Goal: Task Accomplishment & Management: Manage account settings

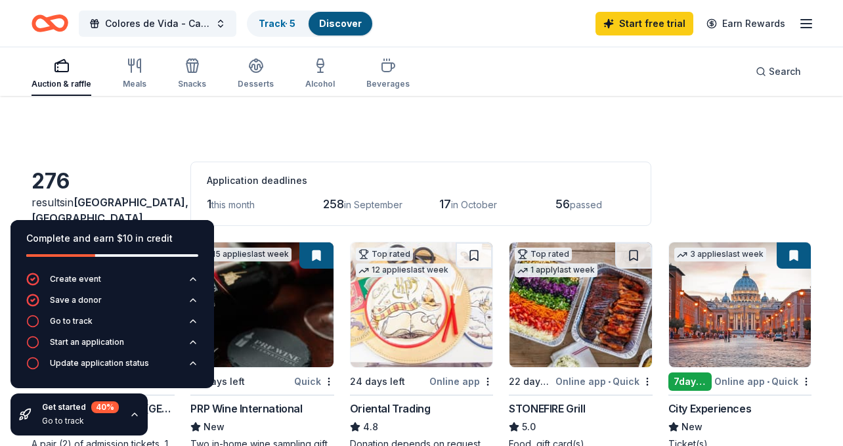
scroll to position [1351, 0]
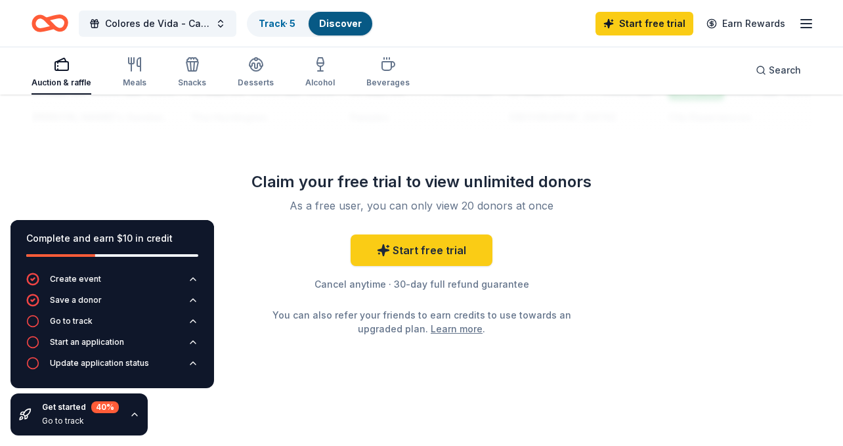
click at [812, 24] on icon "button" at bounding box center [806, 24] width 16 height 16
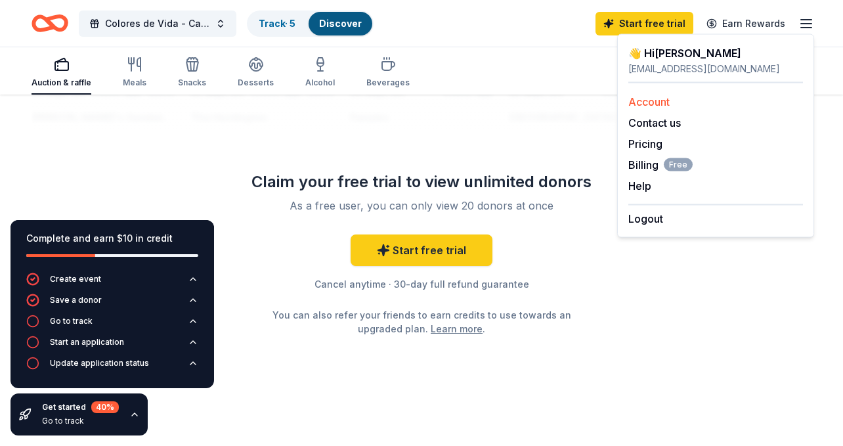
click at [654, 102] on link "Account" at bounding box center [648, 101] width 41 height 13
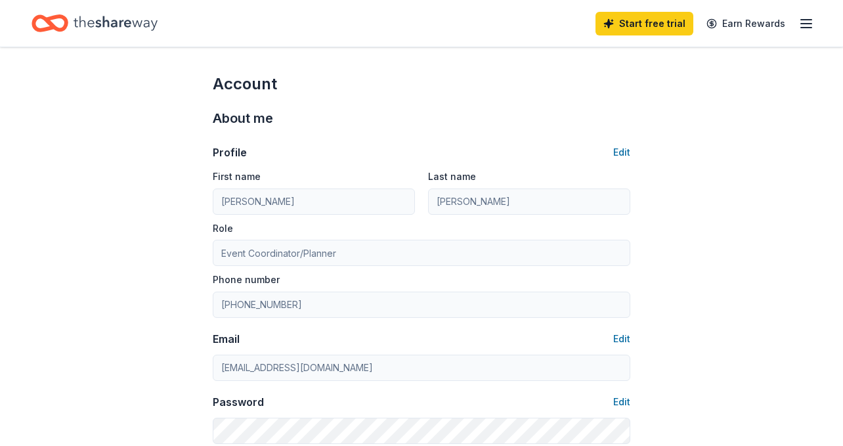
click at [817, 25] on div "Start free trial Earn Rewards" at bounding box center [421, 23] width 843 height 47
click at [806, 28] on line "button" at bounding box center [806, 28] width 10 height 0
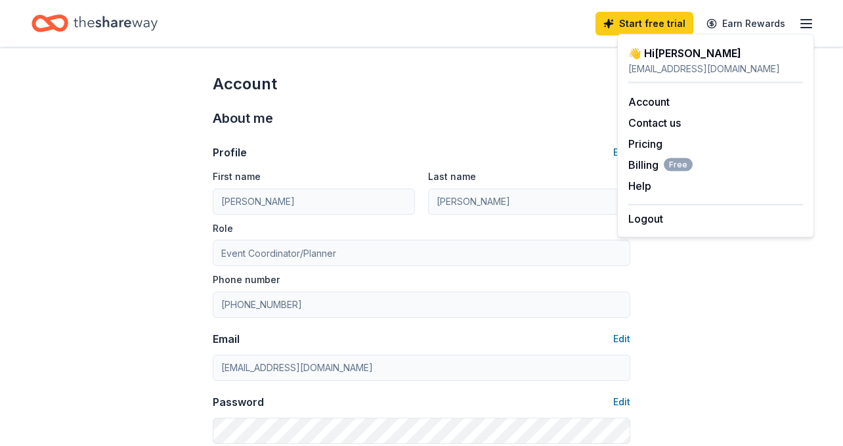
click at [140, 26] on icon "Home" at bounding box center [115, 23] width 84 height 27
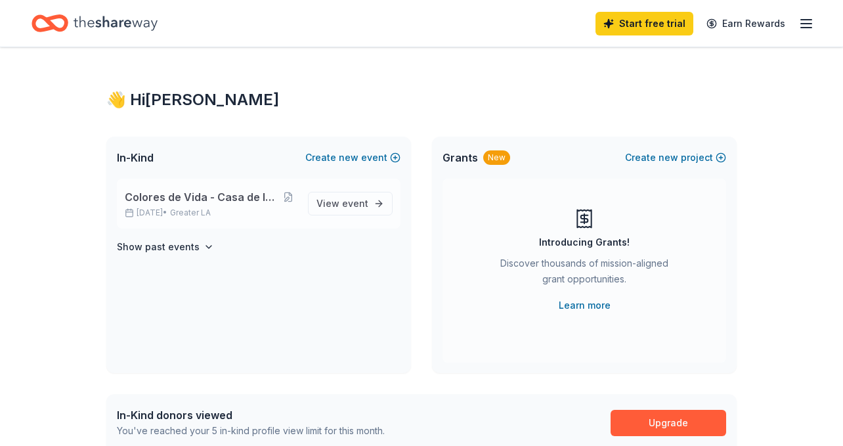
click at [240, 205] on div "Colores de Vida - Casa de la Familia Gala Oct 18, 2025 • Greater LA" at bounding box center [211, 203] width 173 height 29
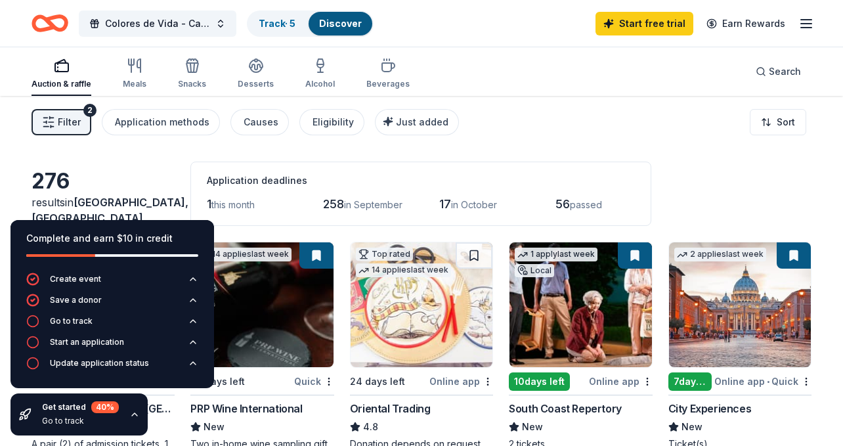
click at [135, 413] on icon "button" at bounding box center [134, 414] width 10 height 10
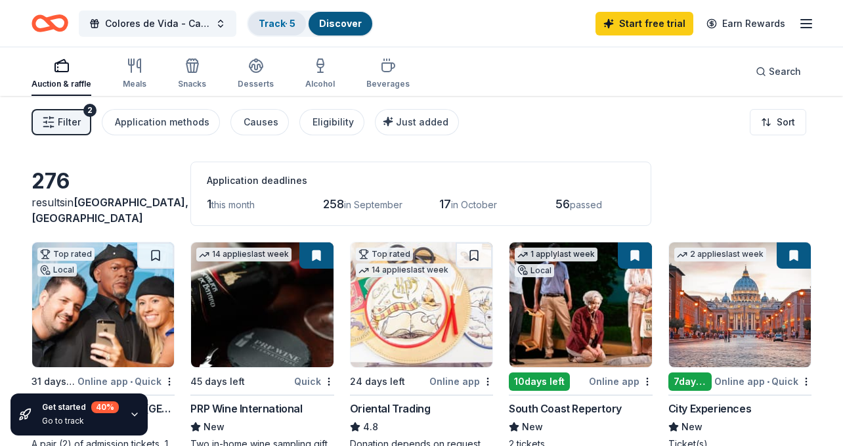
click at [280, 30] on div "Track · 5" at bounding box center [277, 24] width 58 height 24
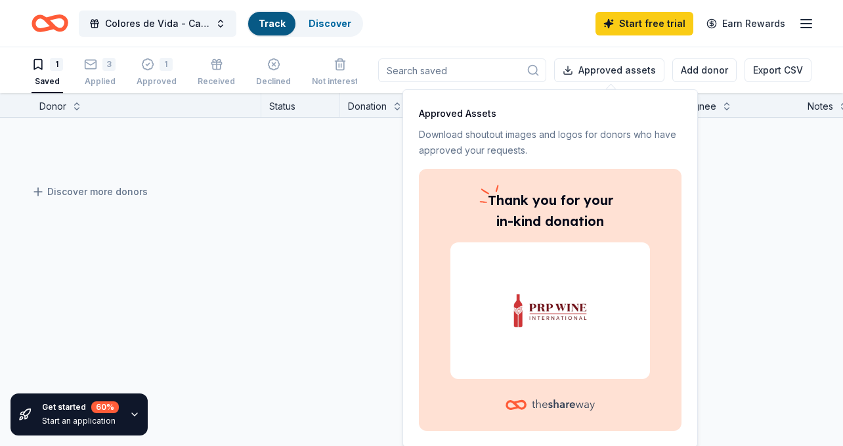
scroll to position [1, 0]
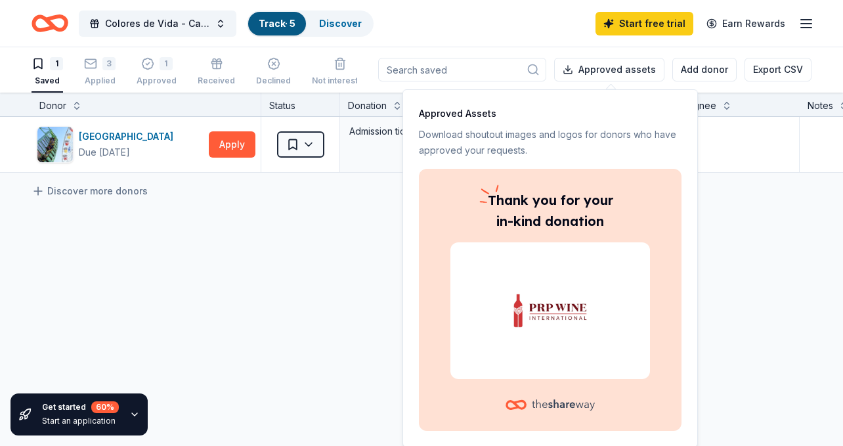
click at [558, 320] on img at bounding box center [550, 310] width 168 height 84
click at [747, 230] on div "Pacific Park Due in 22 days Apply Saved Admission ticket(s), merchandise Websit…" at bounding box center [514, 268] width 1028 height 303
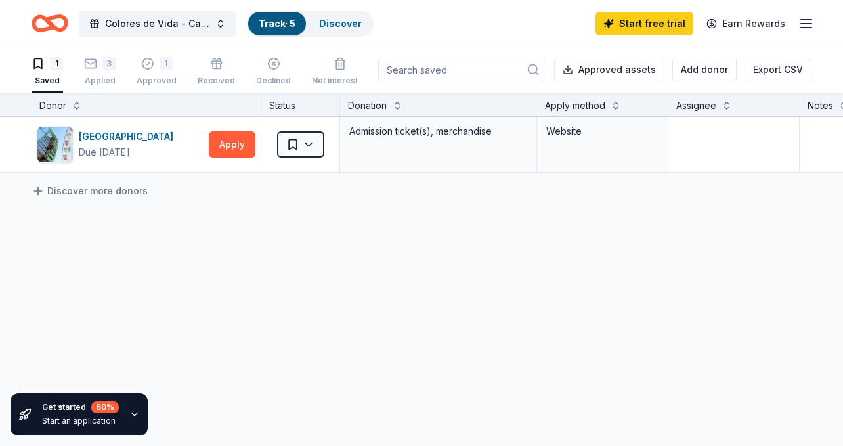
scroll to position [0, 0]
click at [159, 69] on div "1" at bounding box center [165, 64] width 13 height 13
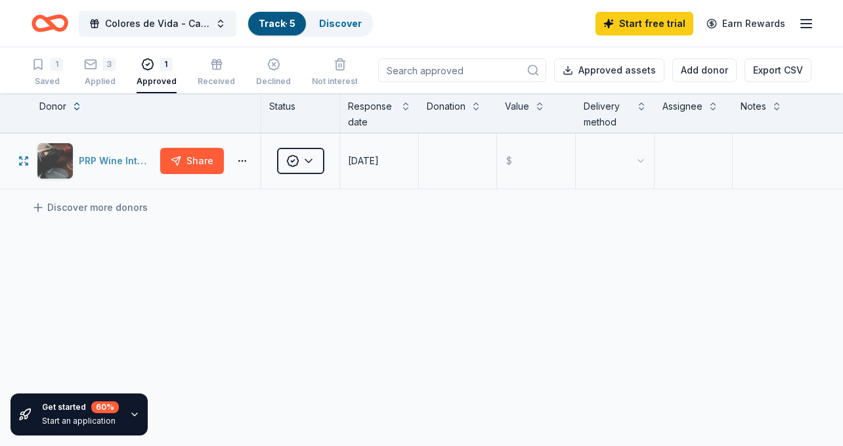
click at [117, 161] on div "PRP Wine International" at bounding box center [117, 161] width 76 height 16
click at [237, 162] on html "Colores de Vida - Casa de la Familia Gala Track · 5 Discover Start free trial E…" at bounding box center [421, 223] width 843 height 446
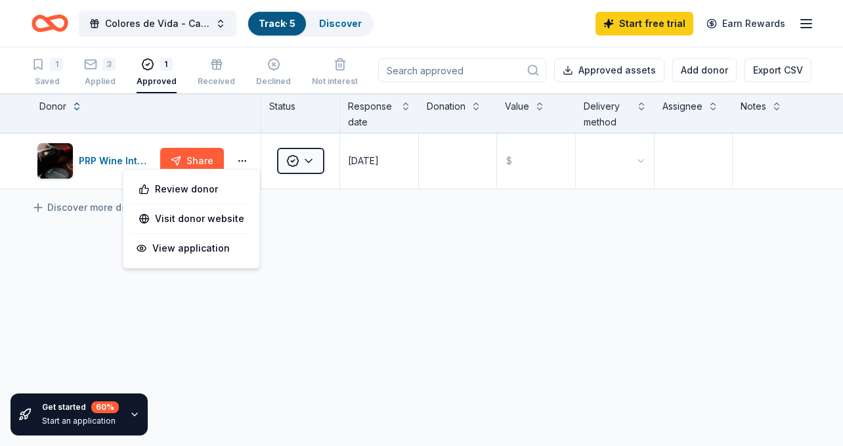
click at [322, 239] on html "Colores de Vida - Casa de la Familia Gala Track · 5 Discover Start free trial E…" at bounding box center [421, 223] width 843 height 446
click at [209, 75] on div "Received" at bounding box center [216, 72] width 37 height 29
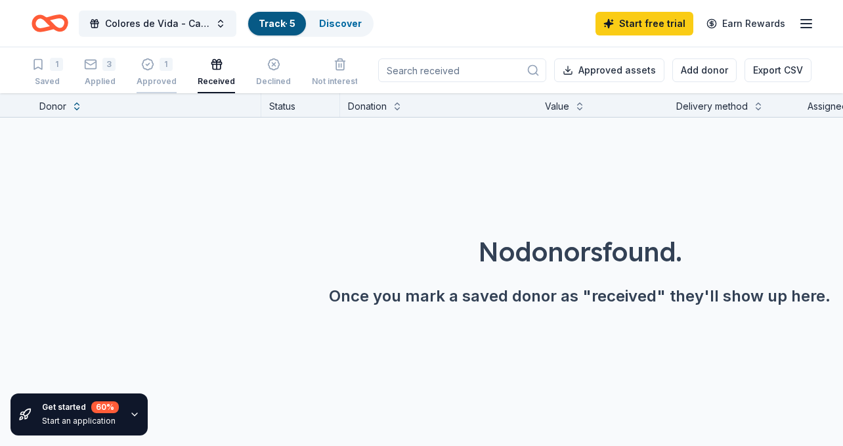
click at [152, 78] on div "Approved" at bounding box center [156, 81] width 40 height 10
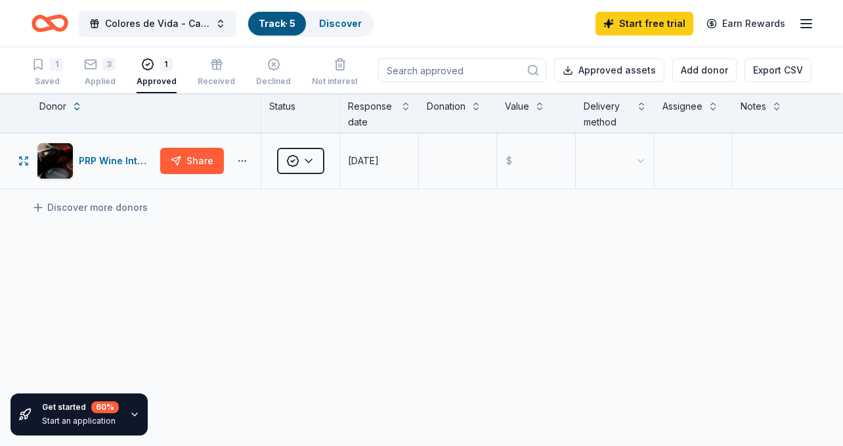
click at [245, 161] on html "Colores de Vida - Casa de la Familia Gala Track · 5 Discover Start free trial E…" at bounding box center [421, 223] width 843 height 446
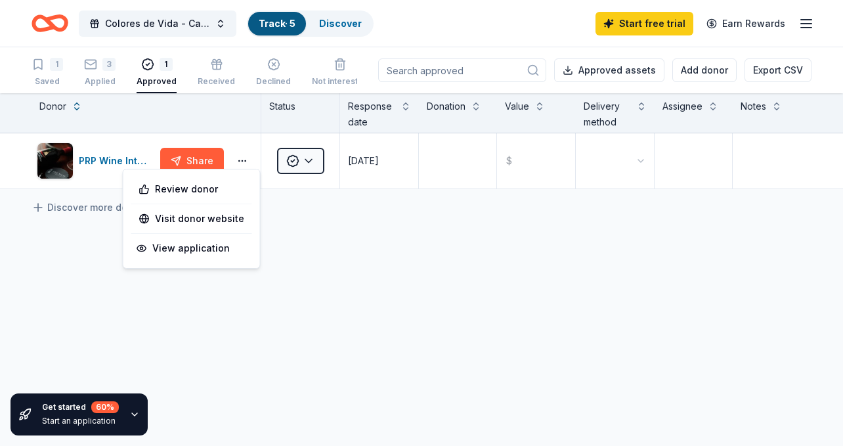
click at [352, 275] on html "Colores de Vida - Casa de la Familia Gala Track · 5 Discover Start free trial E…" at bounding box center [421, 223] width 843 height 446
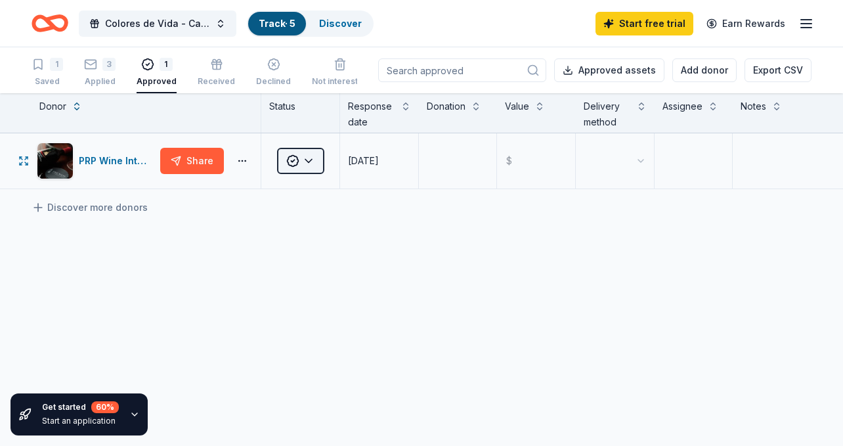
click at [314, 159] on html "Colores de Vida - Casa de la Familia Gala Track · 5 Discover Start free trial E…" at bounding box center [421, 223] width 843 height 446
click at [325, 223] on div "Received" at bounding box center [324, 221] width 89 height 24
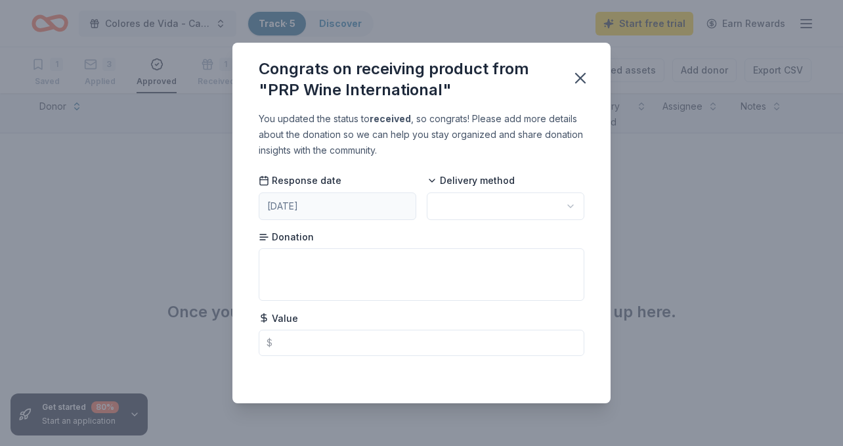
click at [574, 93] on div "Congrats on receiving product from "PRP Wine International"" at bounding box center [421, 77] width 378 height 68
click at [579, 83] on icon "button" at bounding box center [580, 78] width 18 height 18
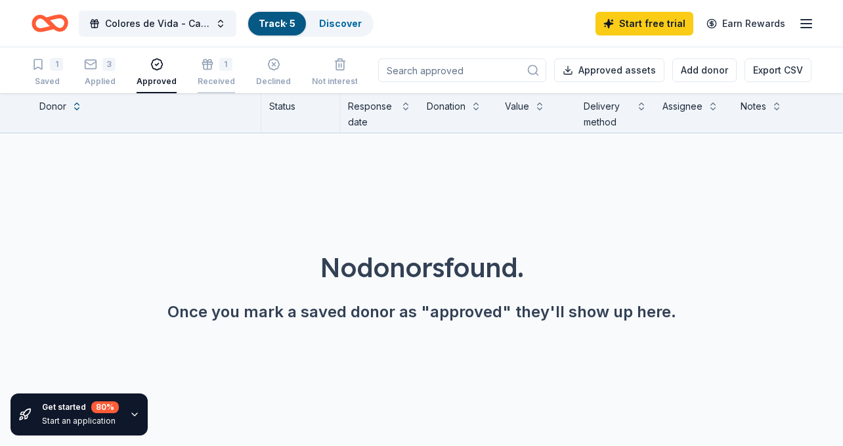
click at [211, 76] on div "Received" at bounding box center [216, 74] width 37 height 10
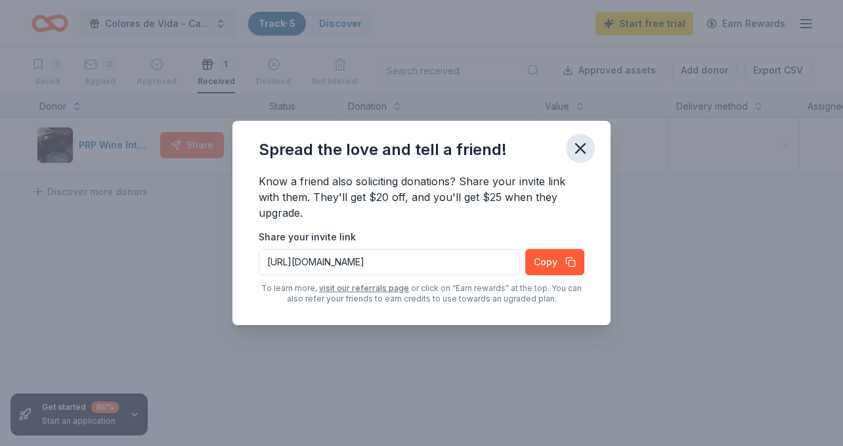
click at [582, 148] on icon "button" at bounding box center [580, 148] width 18 height 18
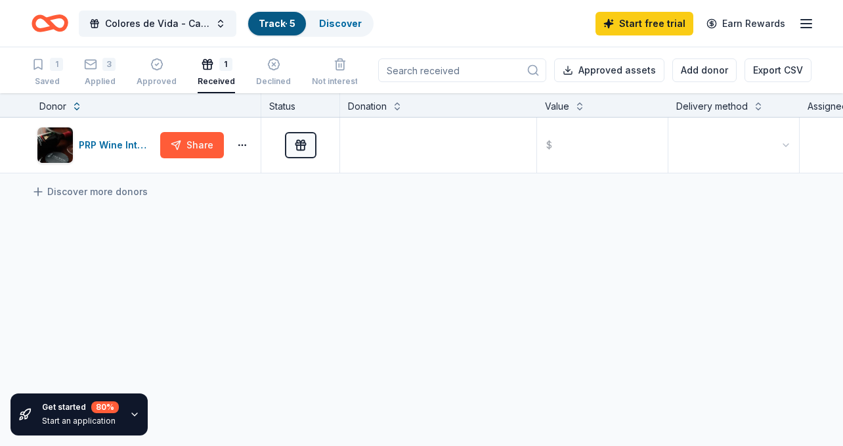
click at [215, 64] on div "1" at bounding box center [216, 57] width 37 height 13
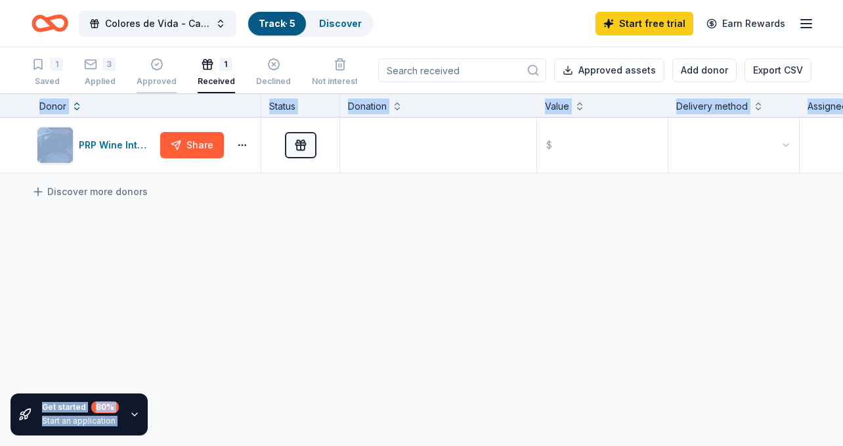
drag, startPoint x: 132, startPoint y: 125, endPoint x: 144, endPoint y: 63, distance: 63.4
click at [144, 63] on div "Colores de Vida - Casa de la Familia Gala Track · 5 Discover Start free trial E…" at bounding box center [421, 223] width 843 height 446
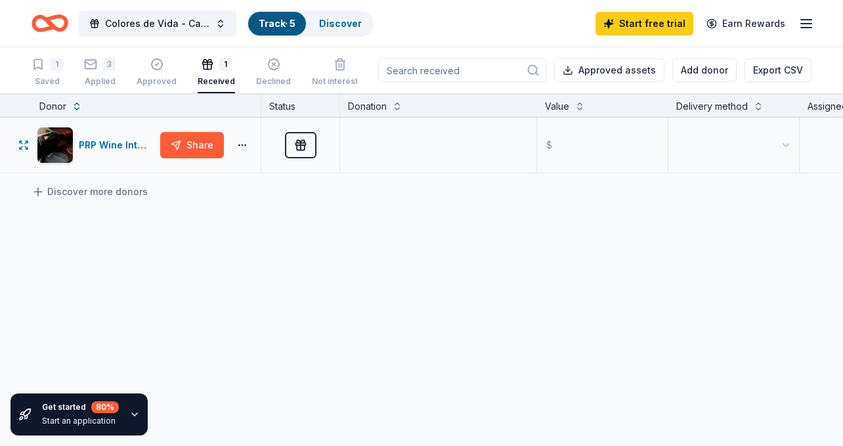
click at [260, 155] on div "PRP Wine International Share" at bounding box center [145, 144] width 229 height 55
click at [245, 152] on div "Share" at bounding box center [207, 145] width 95 height 26
click at [242, 142] on html "Colores de Vida - Casa de la Familia Gala Track · 5 Discover Start free trial E…" at bounding box center [421, 223] width 843 height 446
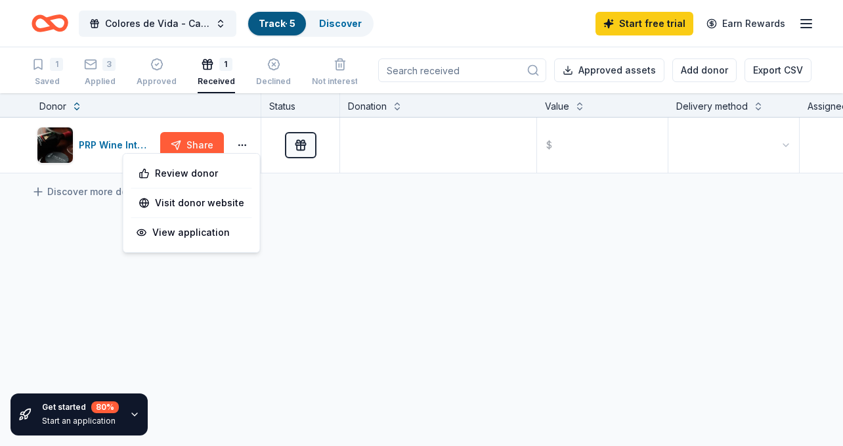
click at [314, 251] on html "Colores de Vida - Casa de la Familia Gala Track · 5 Discover Start free trial E…" at bounding box center [421, 223] width 843 height 446
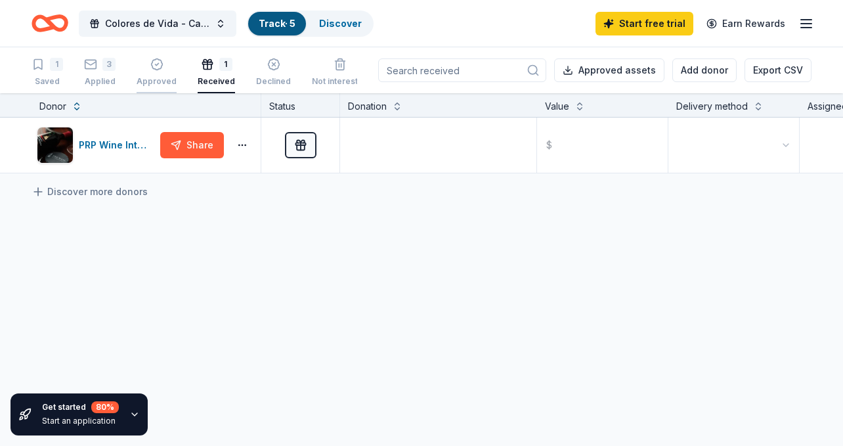
click at [157, 70] on div "Colores de Vida - Casa de la Familia Gala Track · 5 Discover Start free trial E…" at bounding box center [421, 223] width 843 height 446
click at [157, 70] on icon "button" at bounding box center [156, 64] width 13 height 13
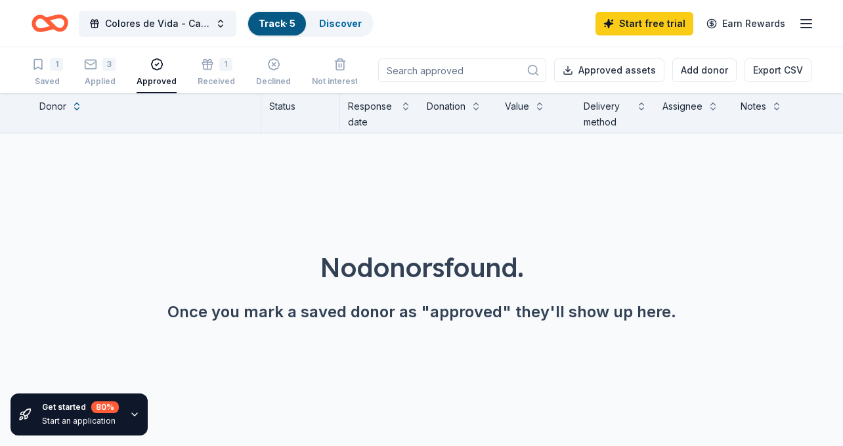
click at [188, 79] on div "1 Saved 3 Applied Approved 1 Received Declined Not interested" at bounding box center [199, 72] width 337 height 41
click at [209, 64] on icon "button" at bounding box center [207, 57] width 13 height 13
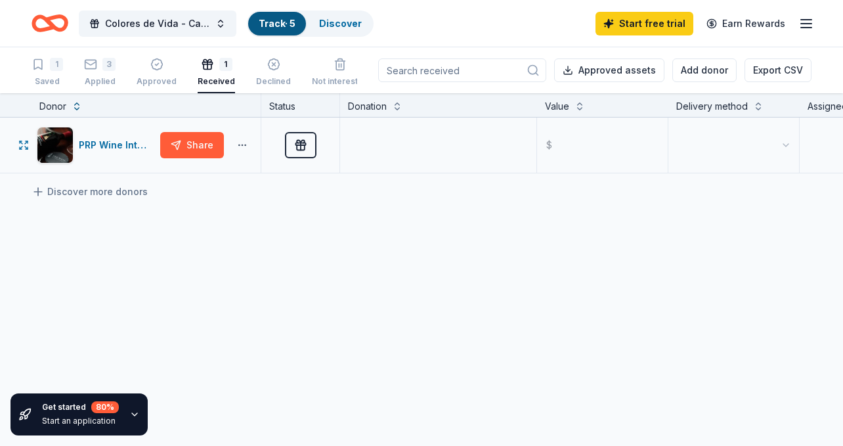
click at [240, 144] on html "Colores de Vida - Casa de la Familia Gala Track · 5 Discover Start free trial E…" at bounding box center [421, 223] width 843 height 446
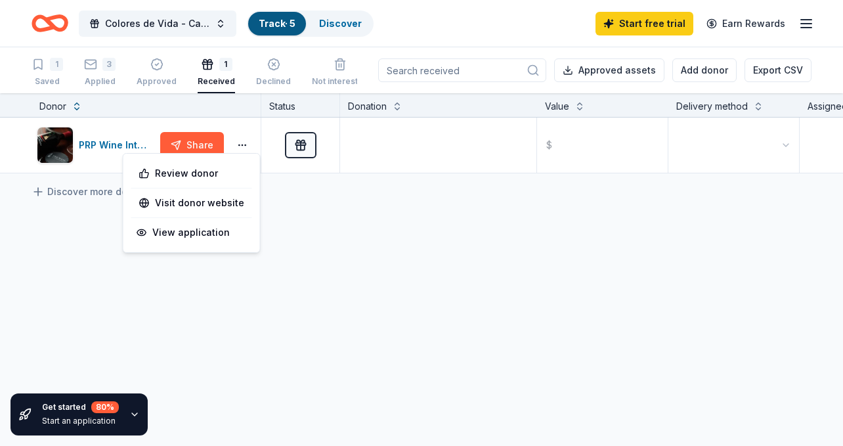
click at [299, 225] on html "Colores de Vida - Casa de la Familia Gala Track · 5 Discover Start free trial E…" at bounding box center [421, 223] width 843 height 446
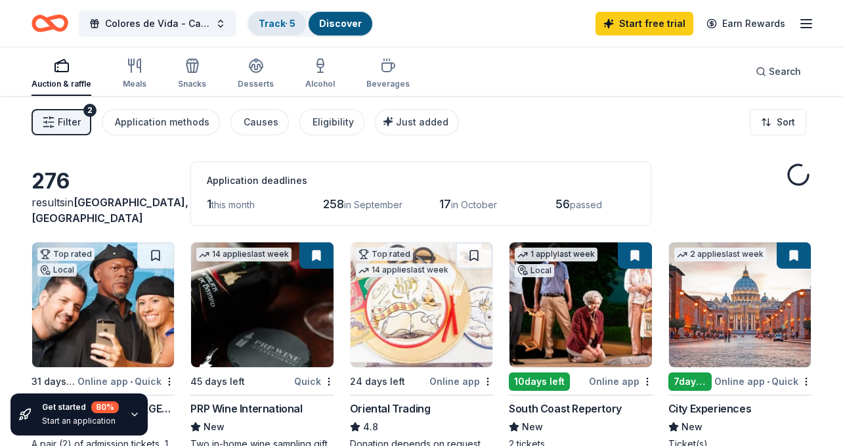
click at [272, 20] on link "Track · 5" at bounding box center [277, 23] width 37 height 11
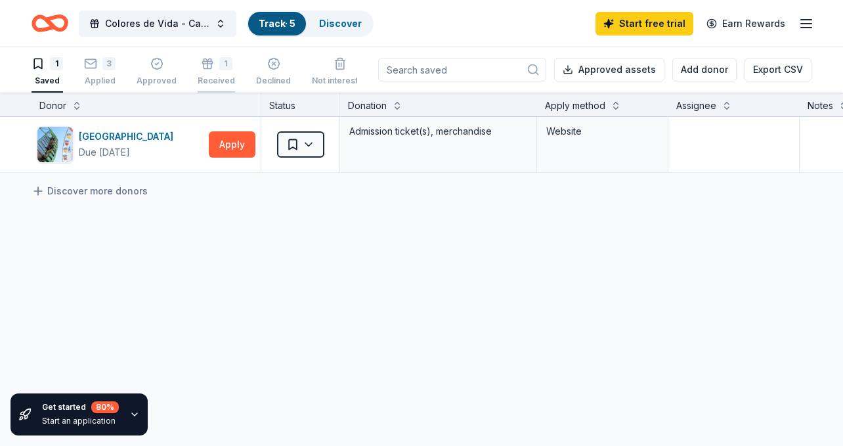
click at [221, 72] on div "1 Received" at bounding box center [216, 71] width 37 height 29
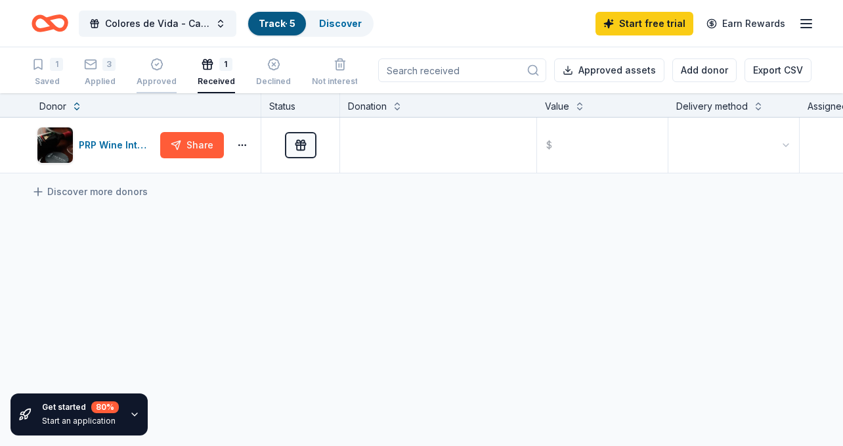
click at [146, 76] on div "Approved" at bounding box center [156, 81] width 40 height 10
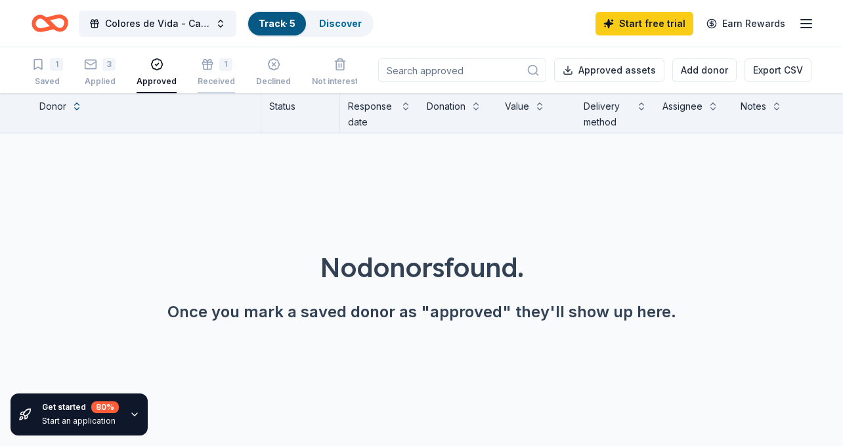
click at [216, 76] on div "Received" at bounding box center [216, 81] width 37 height 10
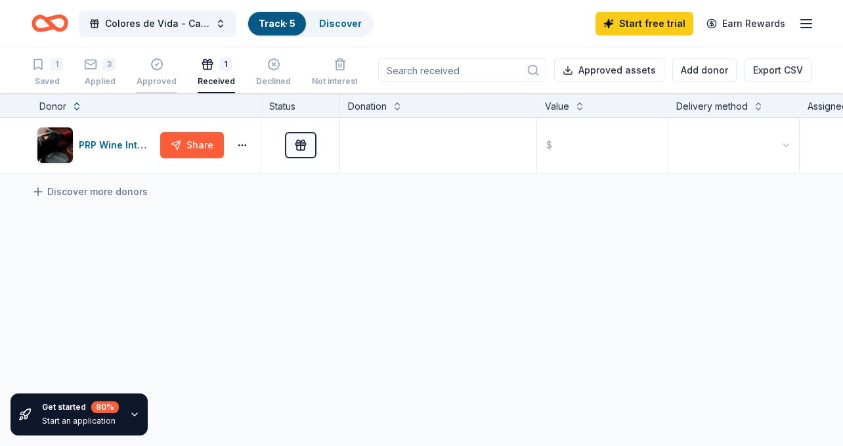
drag, startPoint x: 108, startPoint y: 144, endPoint x: 158, endPoint y: 72, distance: 88.3
click at [158, 72] on div "Colores de Vida - Casa de la Familia Gala Track · 5 Discover Start free trial E…" at bounding box center [421, 223] width 843 height 446
click at [21, 142] on icon "button" at bounding box center [21, 142] width 3 height 3
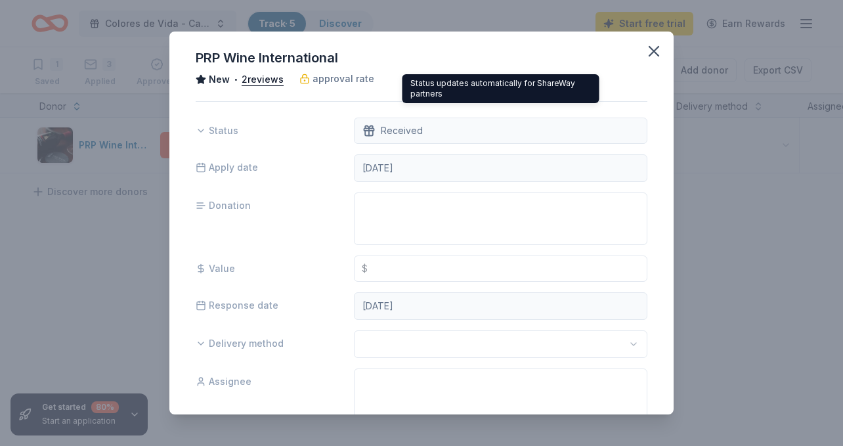
scroll to position [28, 0]
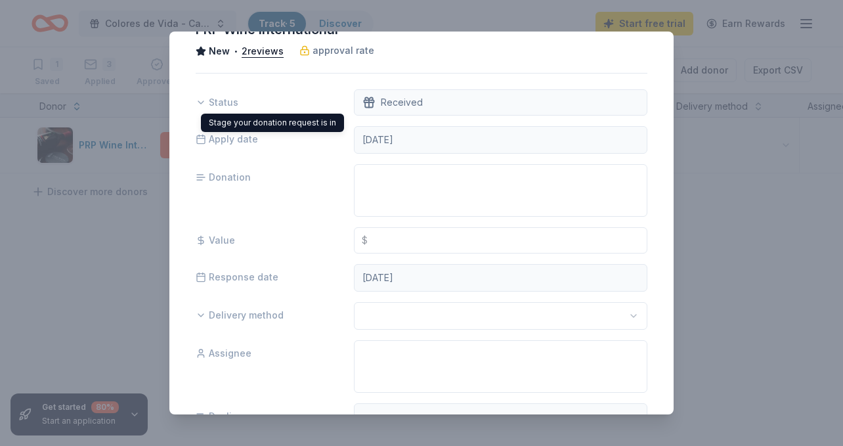
click at [203, 104] on icon at bounding box center [201, 102] width 10 height 10
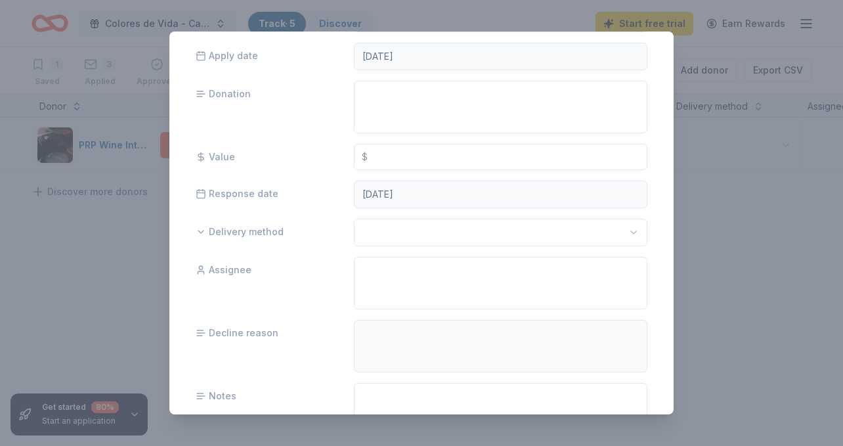
scroll to position [0, 0]
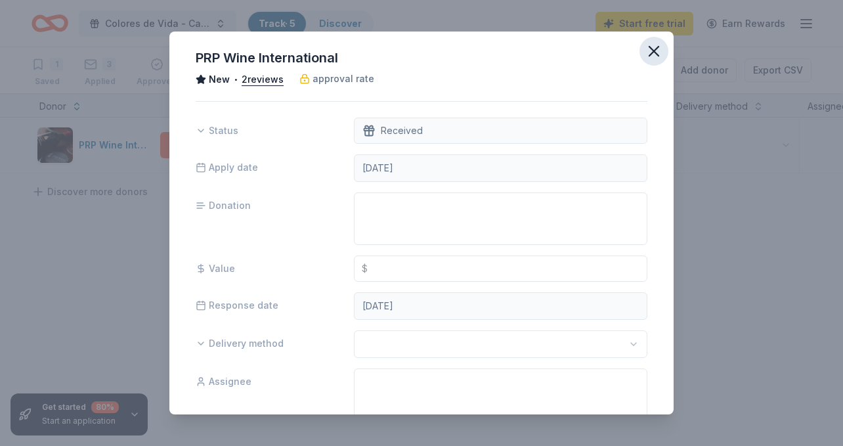
click at [648, 51] on icon "button" at bounding box center [653, 51] width 18 height 18
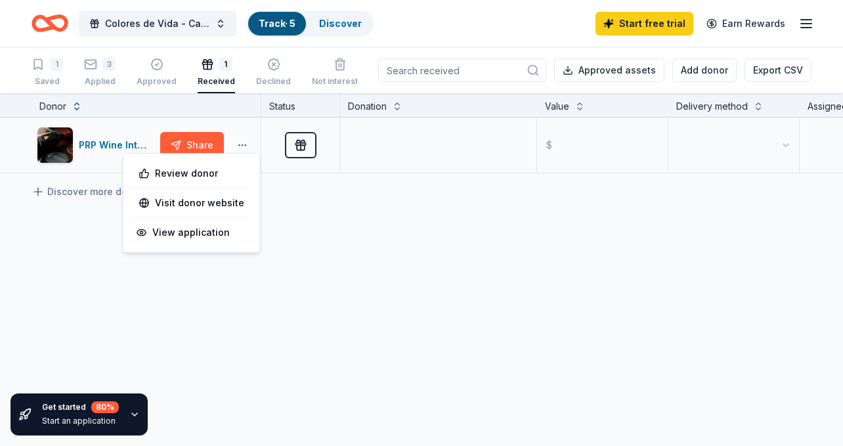
click at [243, 143] on html "Colores de Vida - Casa de la Familia Gala Track · 5 Discover Start free trial E…" at bounding box center [421, 223] width 843 height 446
click at [287, 241] on html "Colores de Vida - Casa de la Familia Gala Track · 5 Discover Start free trial E…" at bounding box center [421, 223] width 843 height 446
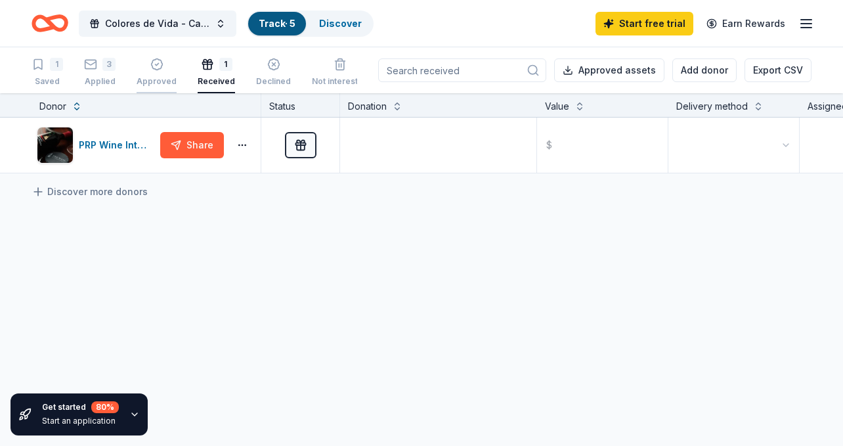
click at [153, 79] on div "Approved" at bounding box center [156, 81] width 40 height 10
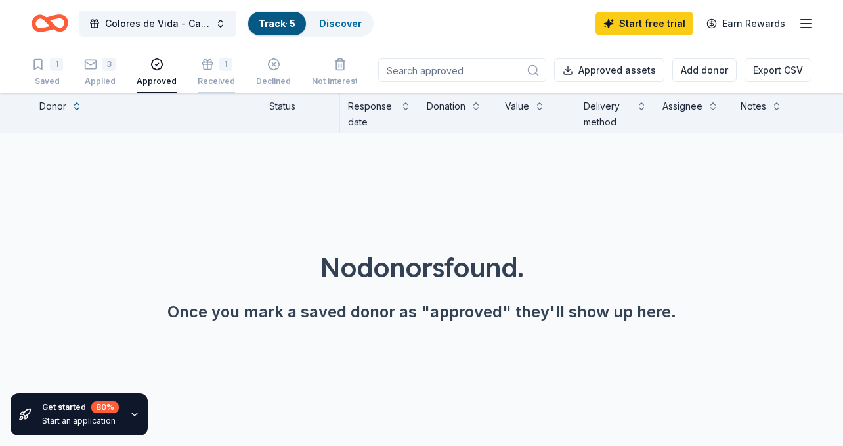
click at [219, 78] on div "Received" at bounding box center [216, 81] width 37 height 10
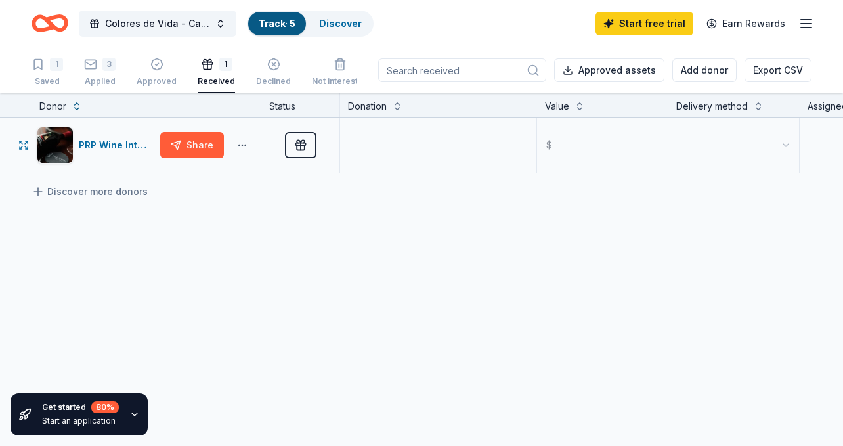
click at [243, 147] on html "Colores de Vida - Casa de la Familia Gala Track · 5 Discover Start free trial E…" at bounding box center [421, 223] width 843 height 446
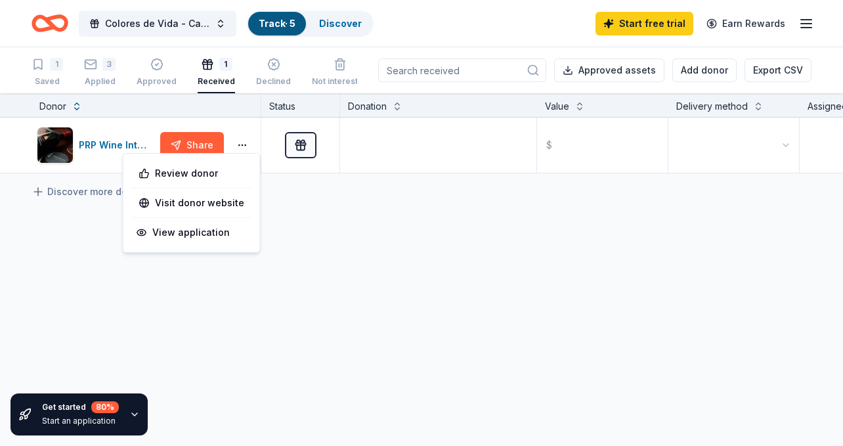
click at [329, 245] on html "Colores de Vida - Casa de la Familia Gala Track · 5 Discover Start free trial E…" at bounding box center [421, 223] width 843 height 446
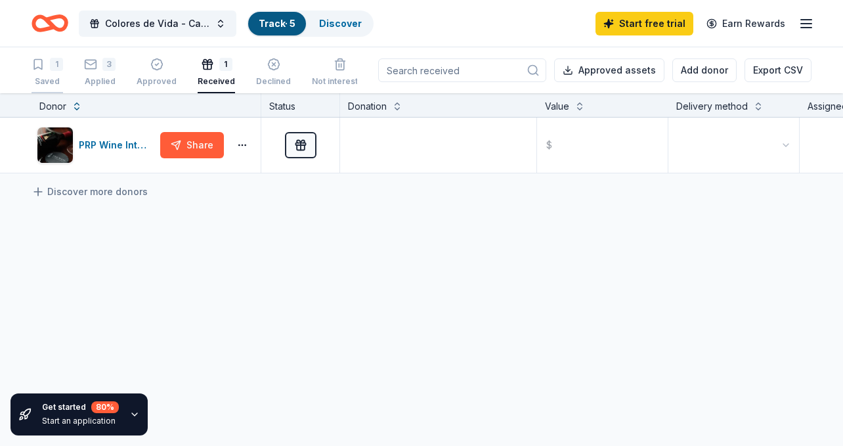
click at [49, 67] on div "1" at bounding box center [46, 64] width 31 height 13
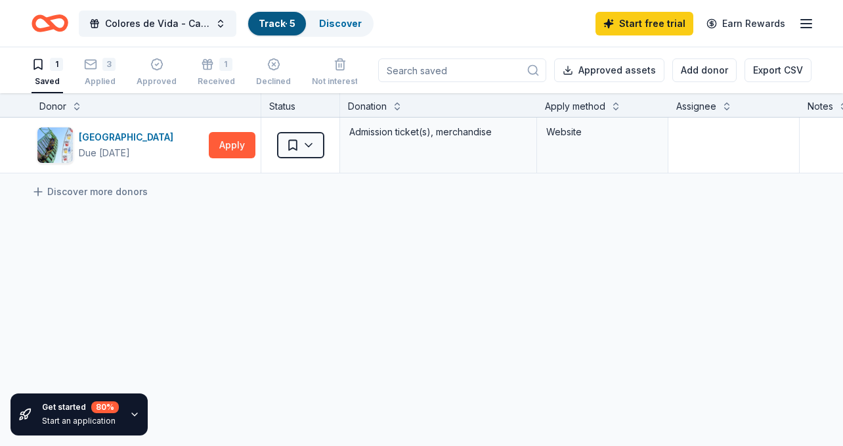
click at [49, 67] on div "1" at bounding box center [46, 64] width 31 height 13
click at [335, 27] on link "Discover" at bounding box center [340, 23] width 43 height 11
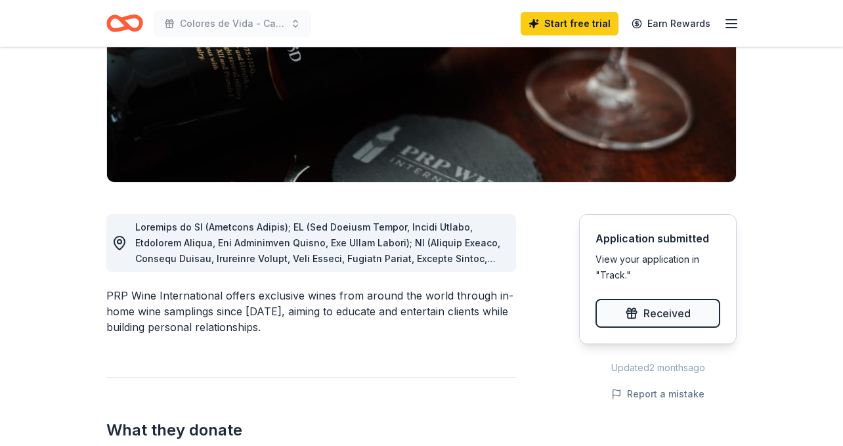
scroll to position [218, 0]
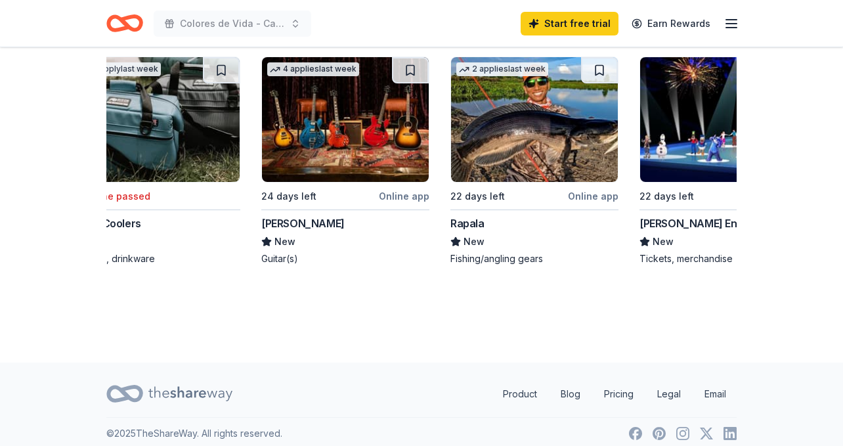
scroll to position [0, 1214]
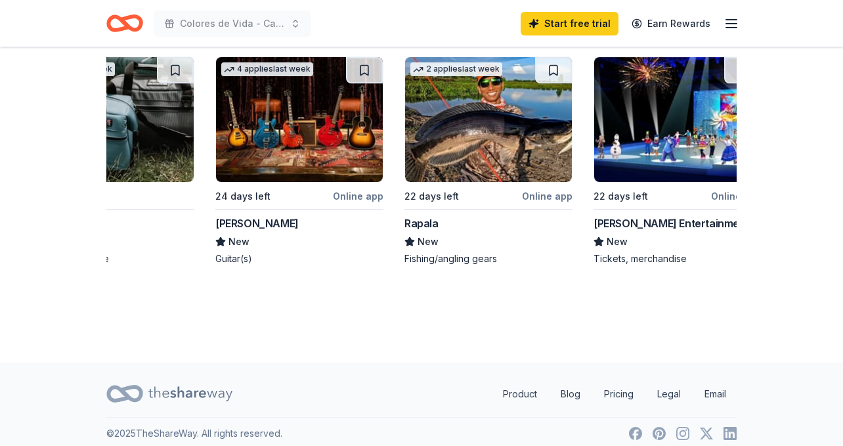
click at [236, 224] on div "Gibson" at bounding box center [256, 223] width 83 height 16
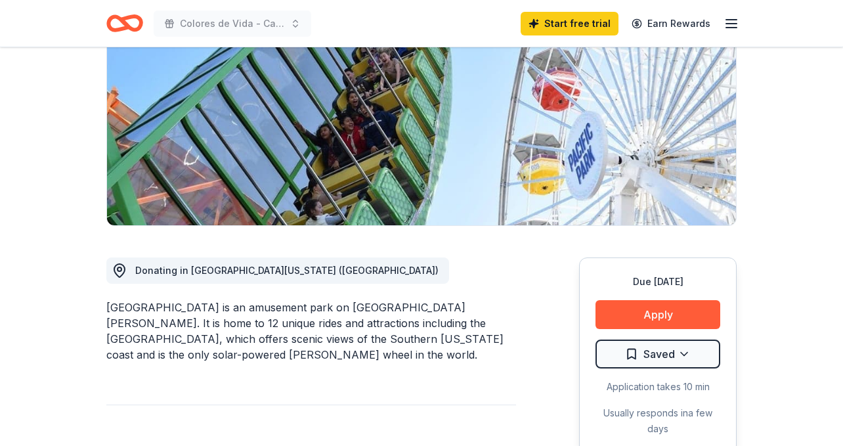
scroll to position [207, 0]
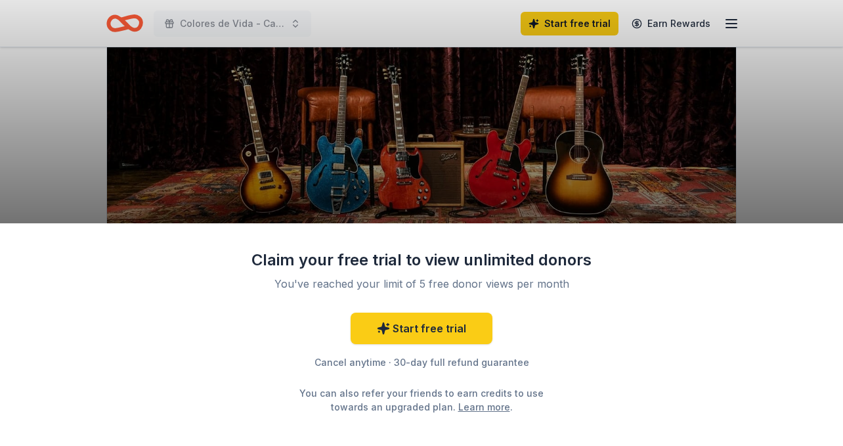
scroll to position [159, 0]
